Goal: Check status: Check status

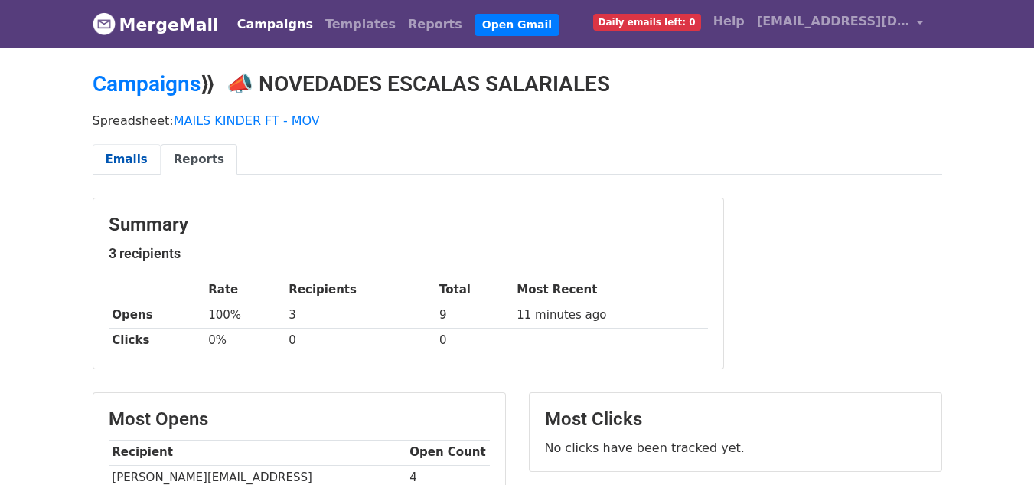
click at [138, 151] on link "Emails" at bounding box center [127, 159] width 68 height 31
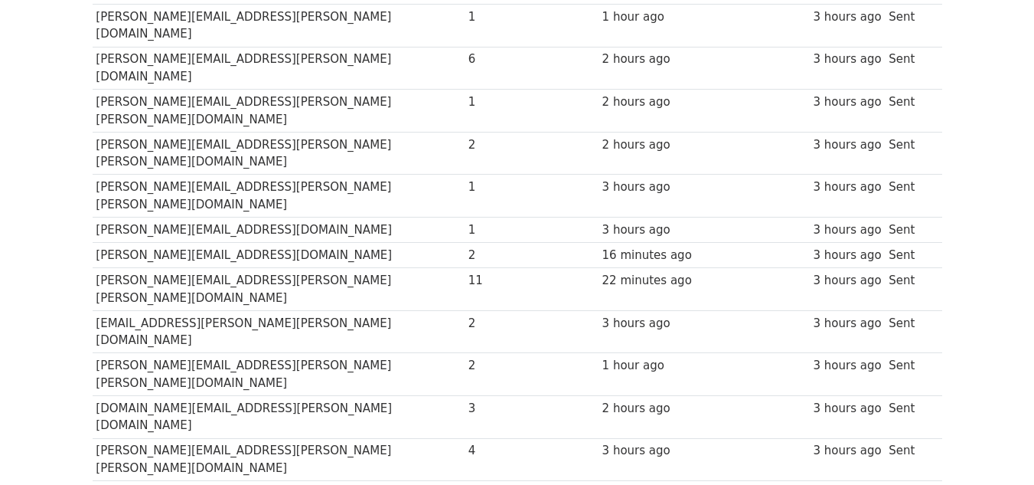
scroll to position [383, 0]
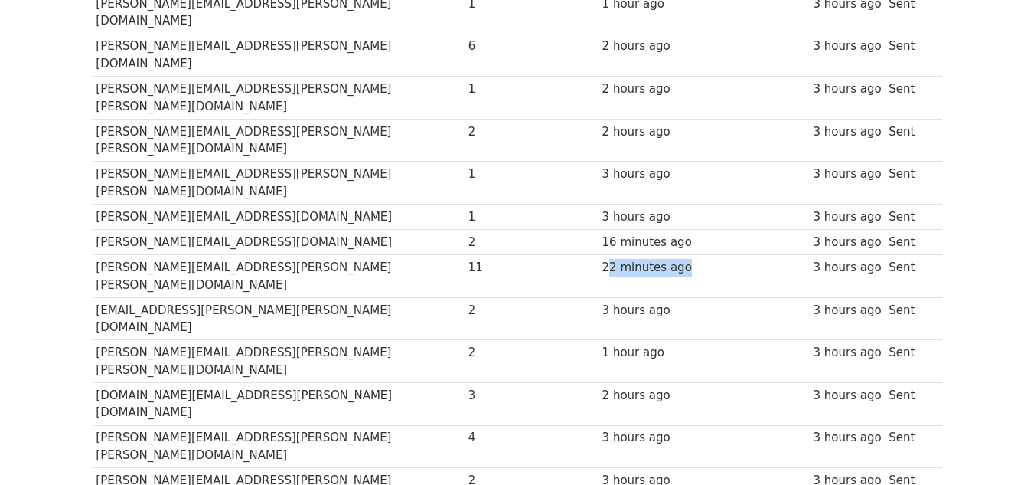
drag, startPoint x: 559, startPoint y: 162, endPoint x: 636, endPoint y: 168, distance: 77.6
click at [636, 259] on div "22 minutes ago" at bounding box center [653, 268] width 100 height 18
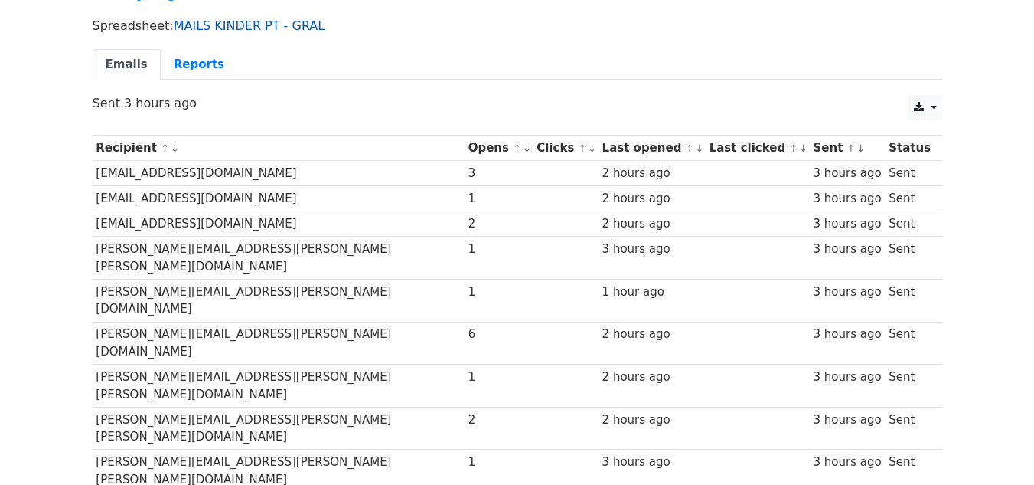
scroll to position [77, 0]
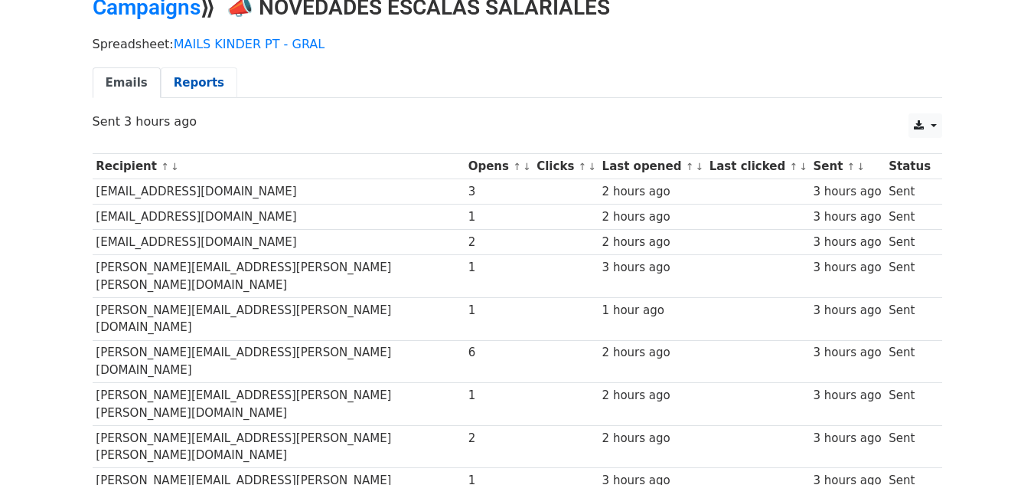
click at [192, 83] on link "Reports" at bounding box center [199, 82] width 77 height 31
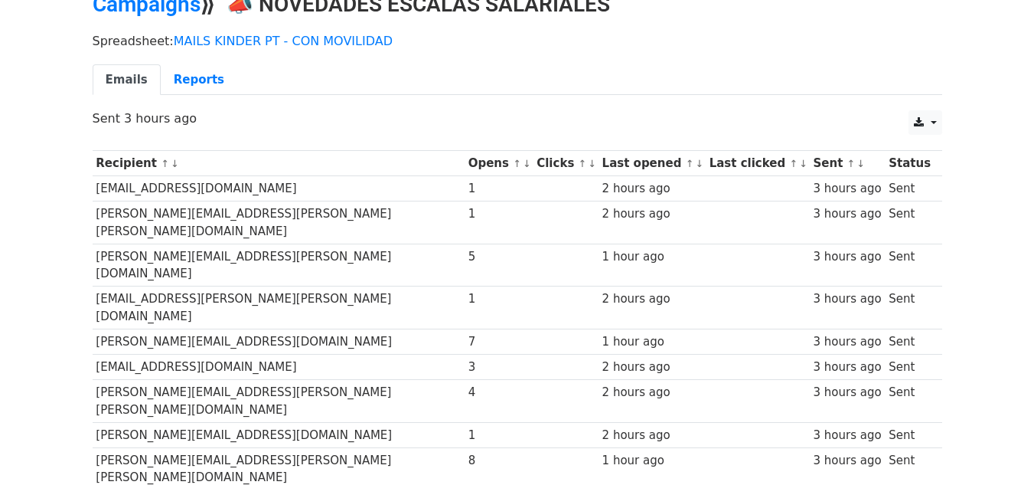
scroll to position [77, 0]
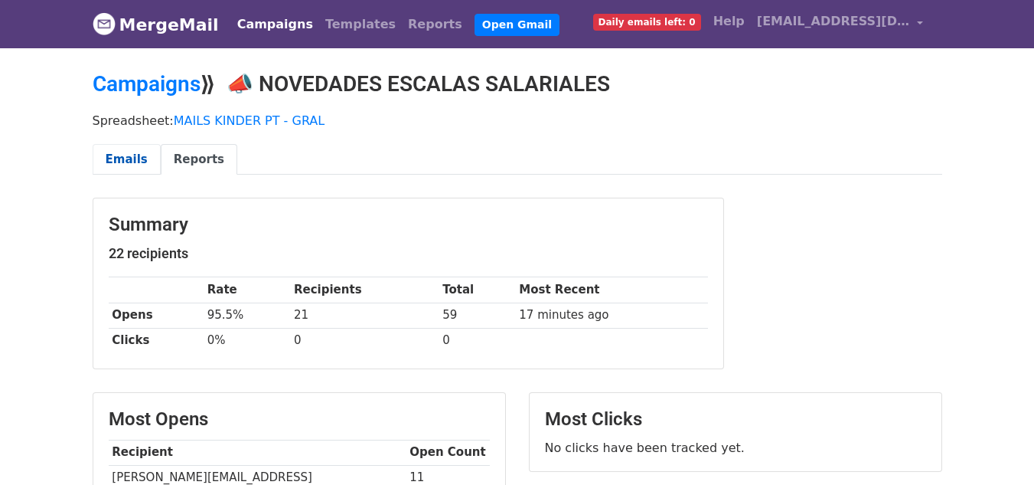
click at [134, 154] on link "Emails" at bounding box center [127, 159] width 68 height 31
